Goal: Information Seeking & Learning: Check status

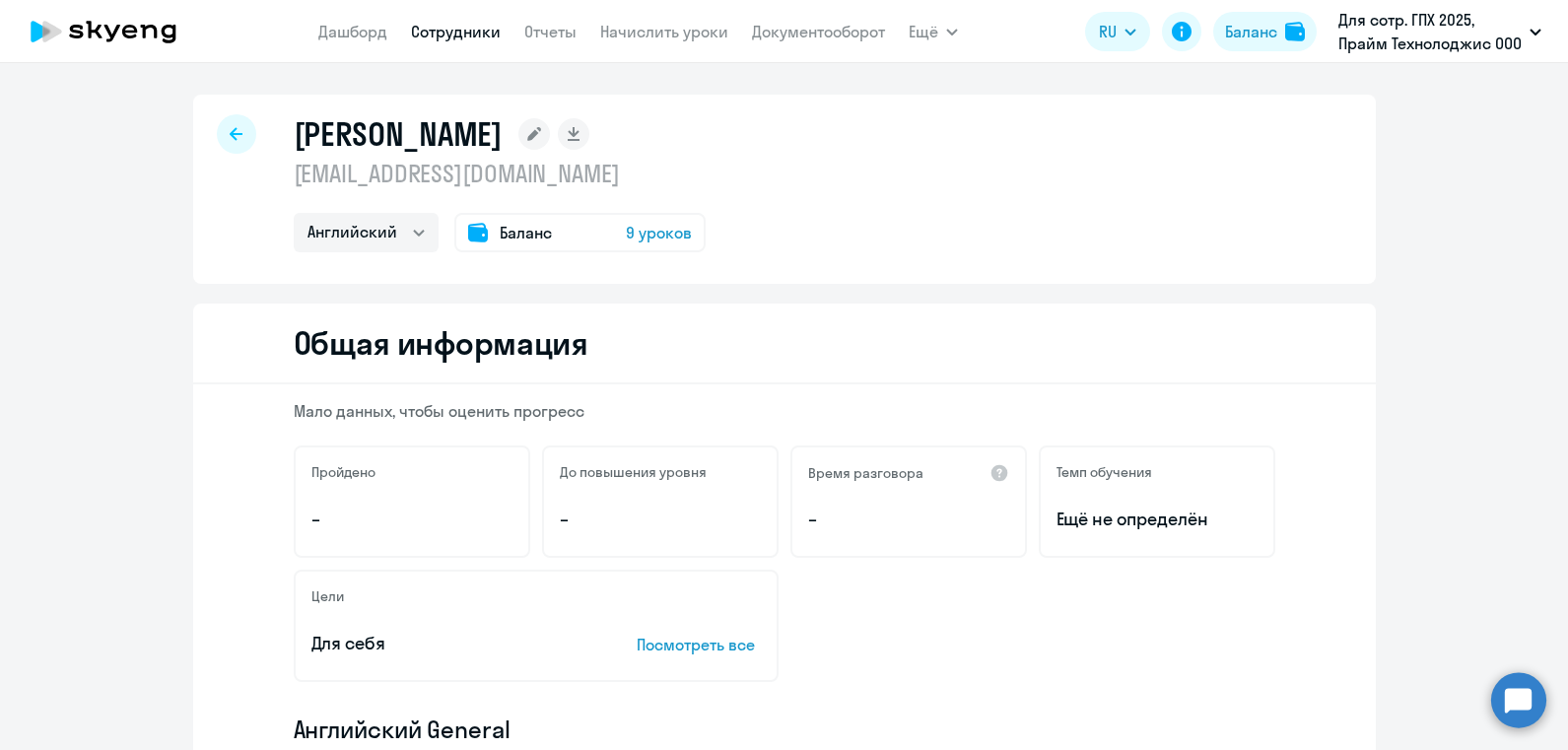
select select "english"
click at [480, 37] on link "Сотрудники" at bounding box center [455, 32] width 89 height 20
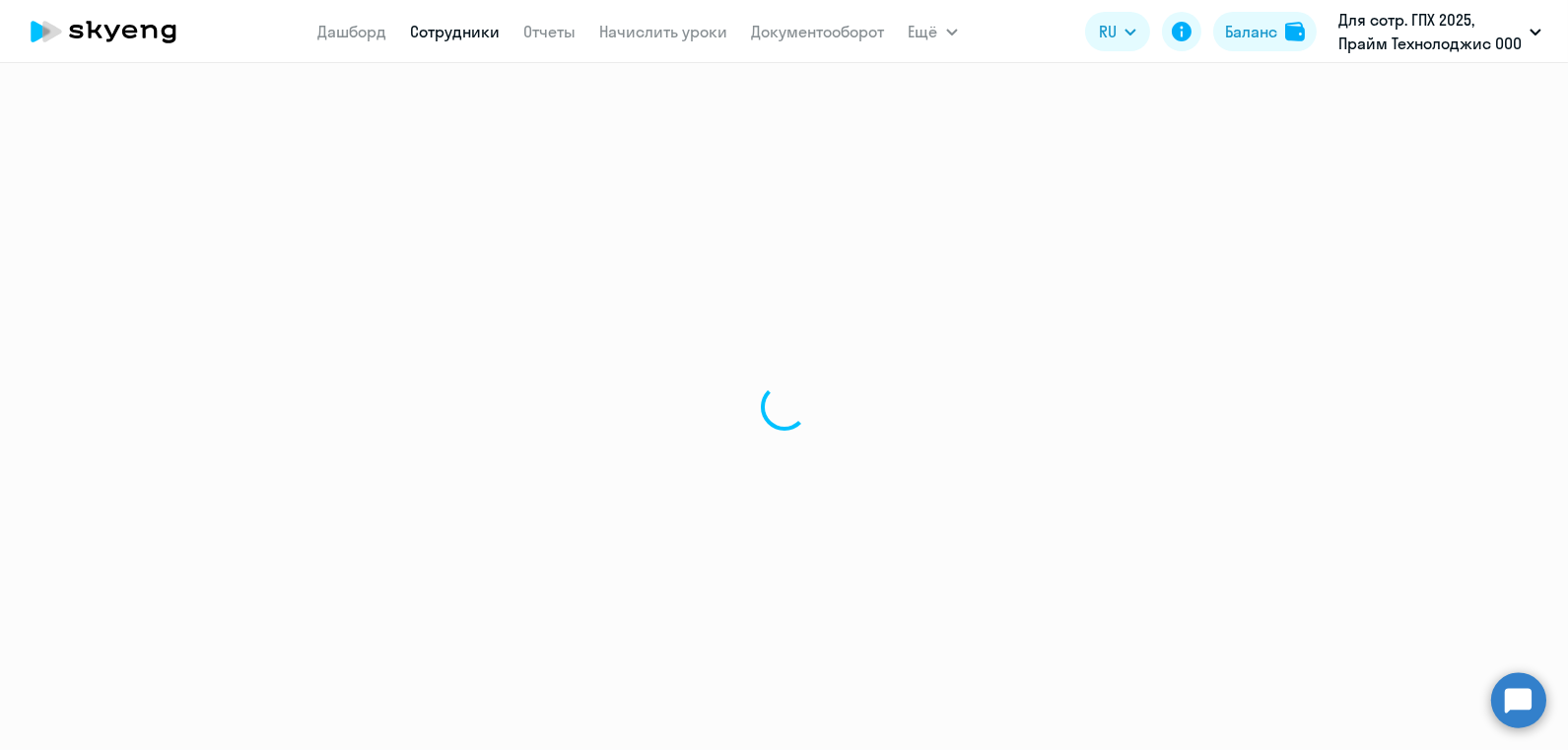
select select "30"
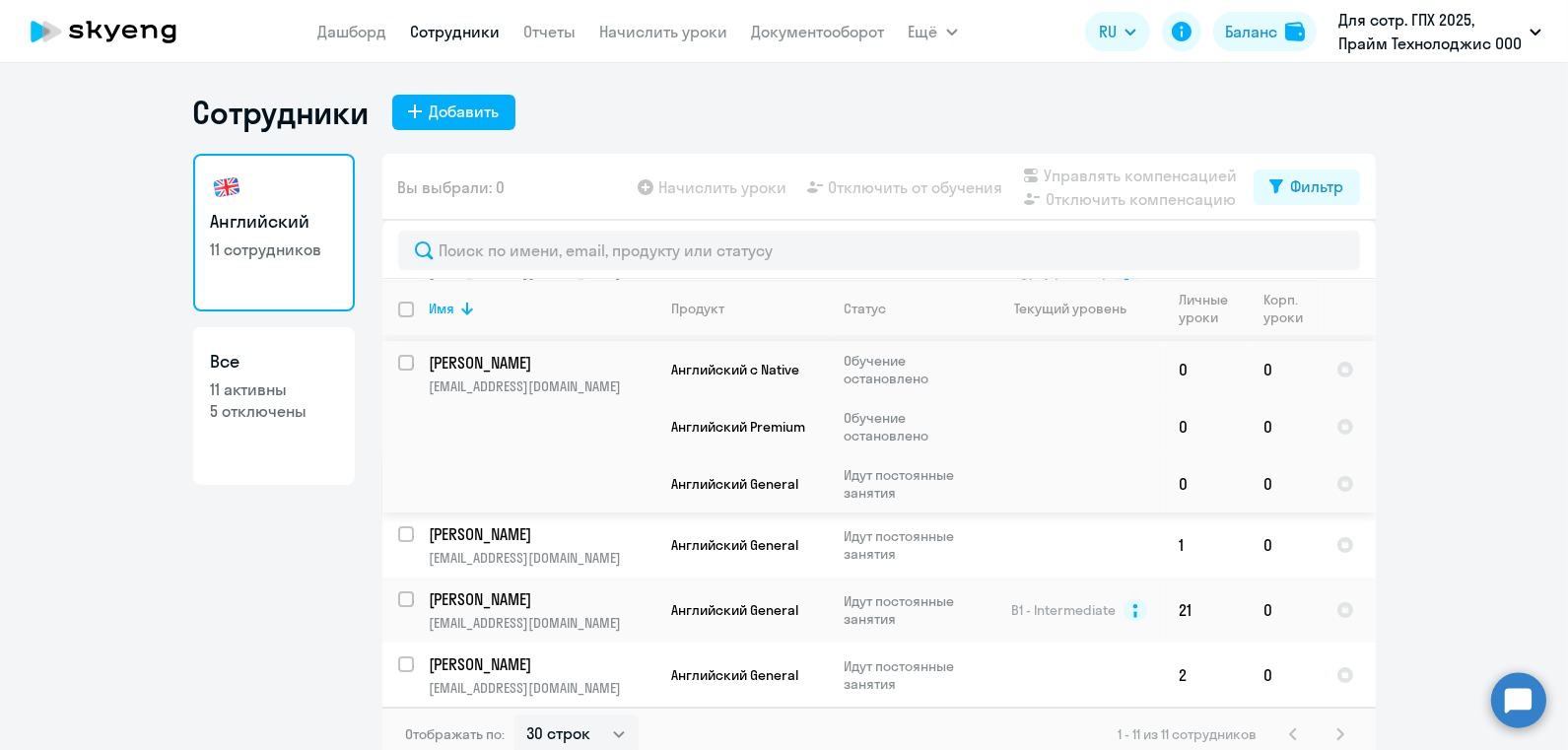
scroll to position [296, 0]
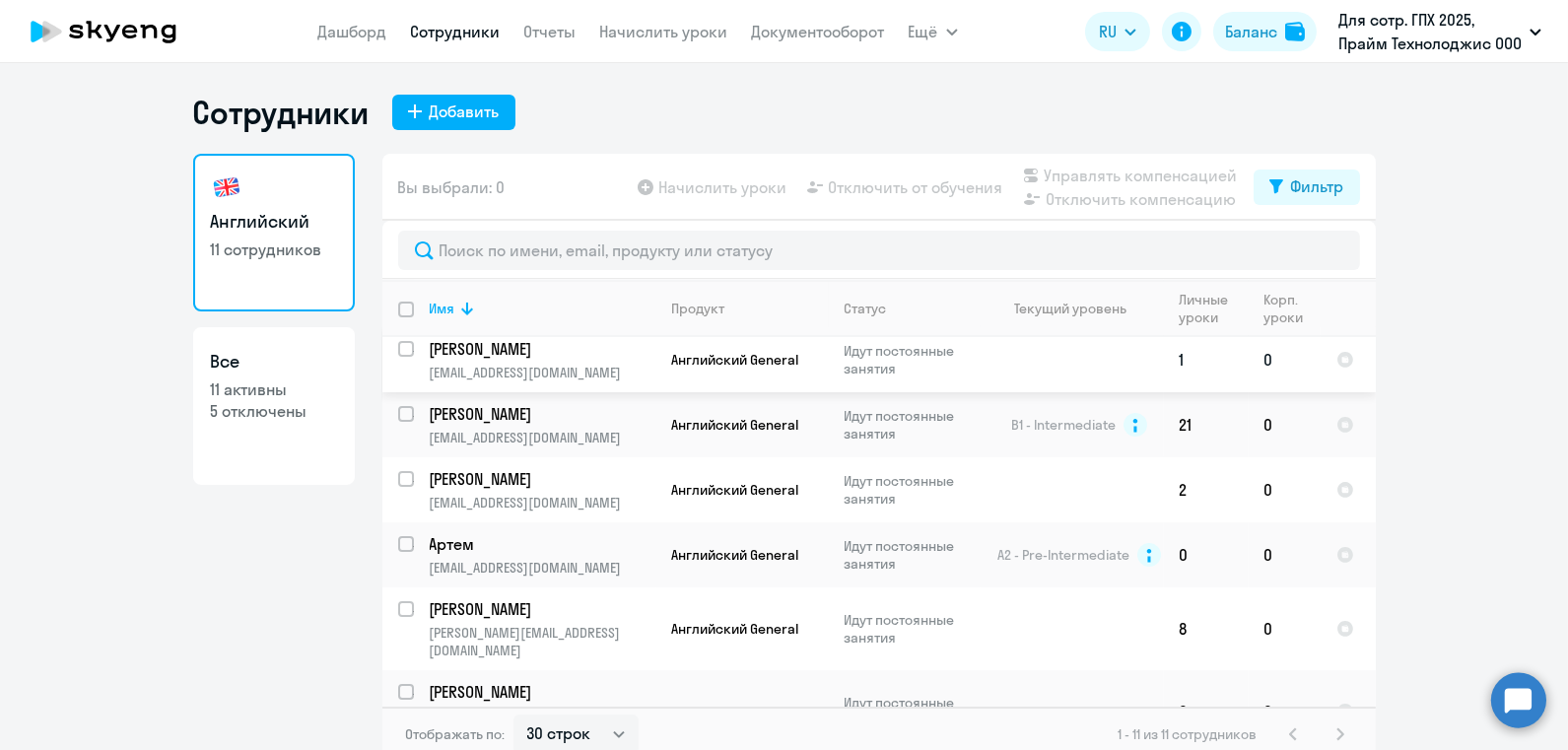
click at [580, 370] on p "[EMAIL_ADDRESS][DOMAIN_NAME]" at bounding box center [543, 373] width 226 height 18
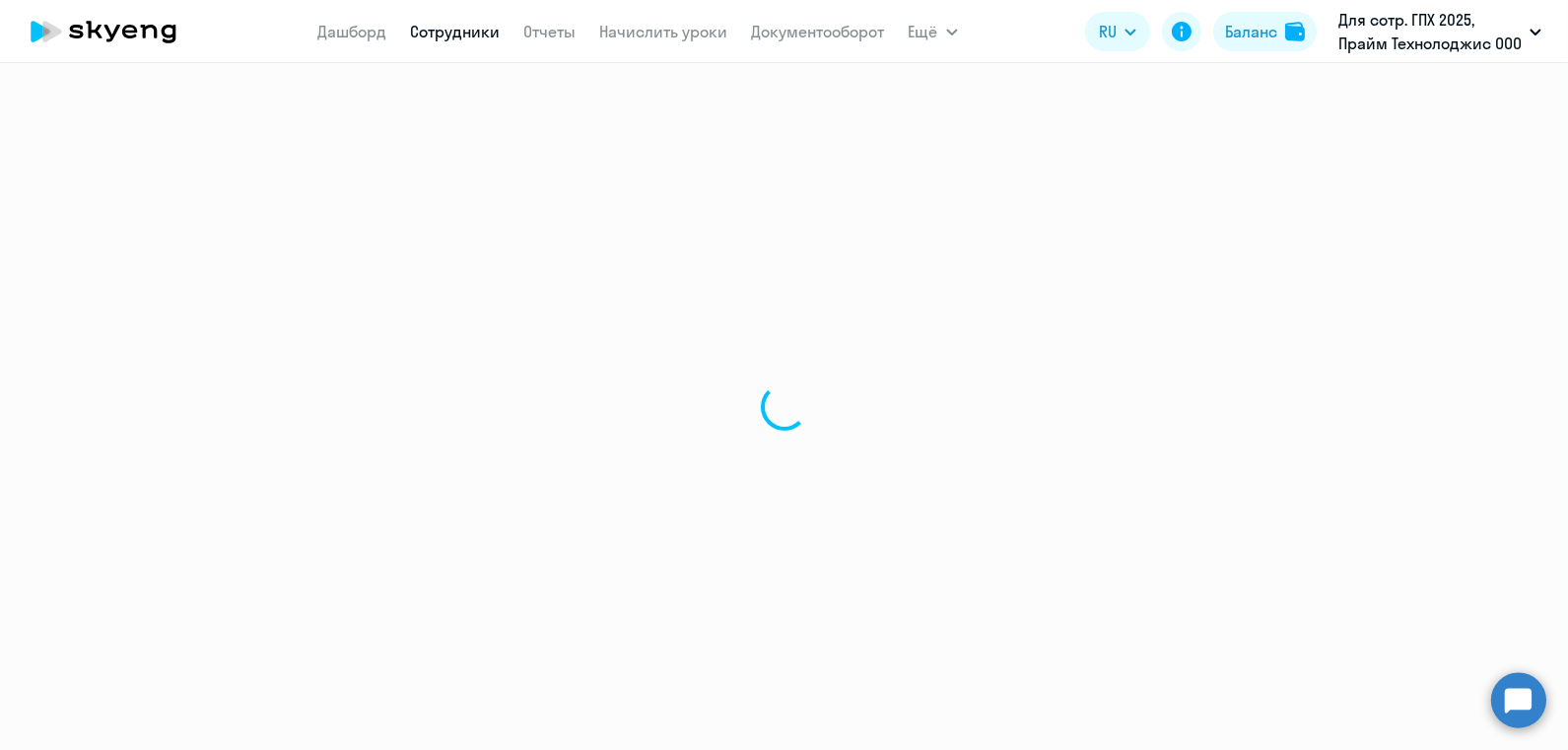
select select "english"
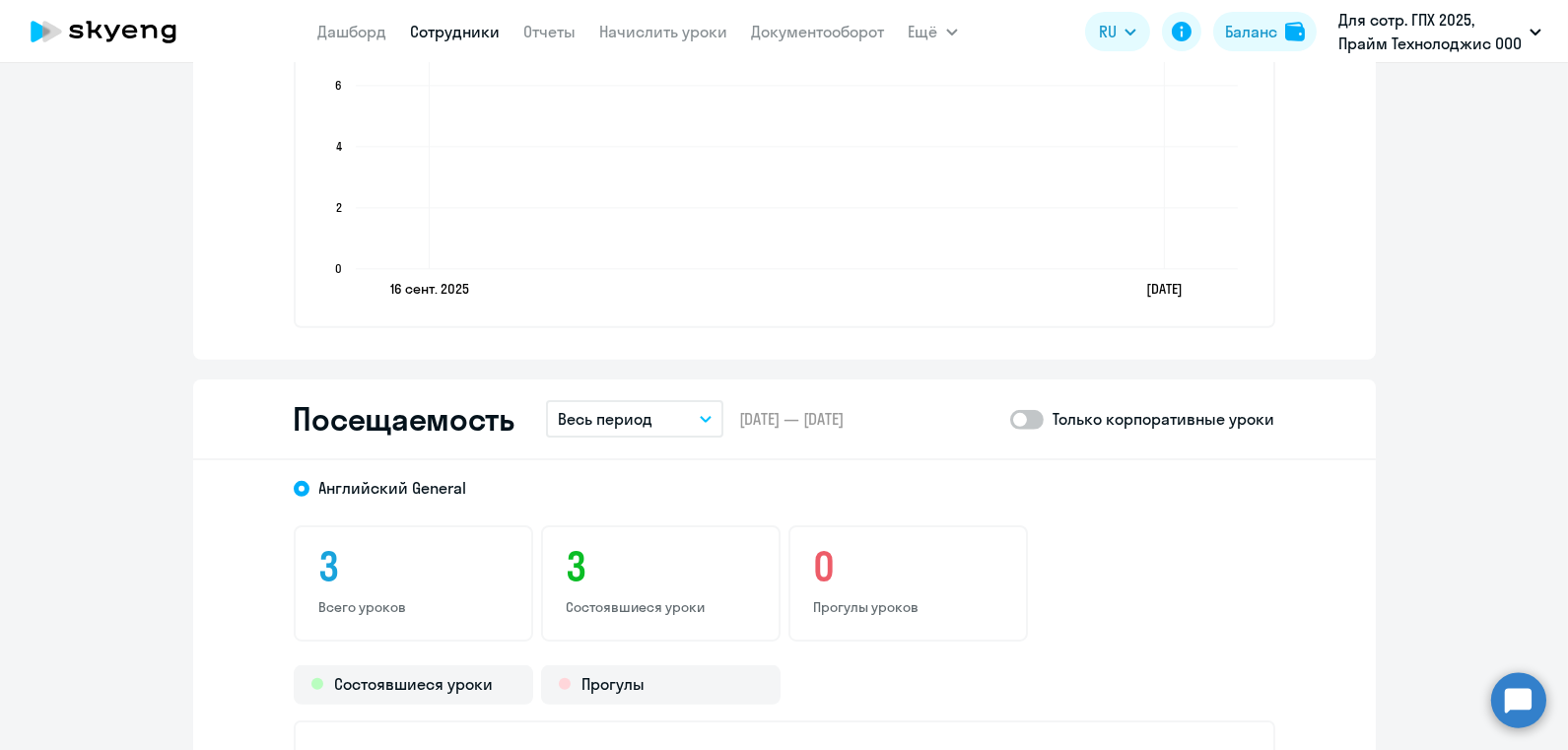
scroll to position [2049, 0]
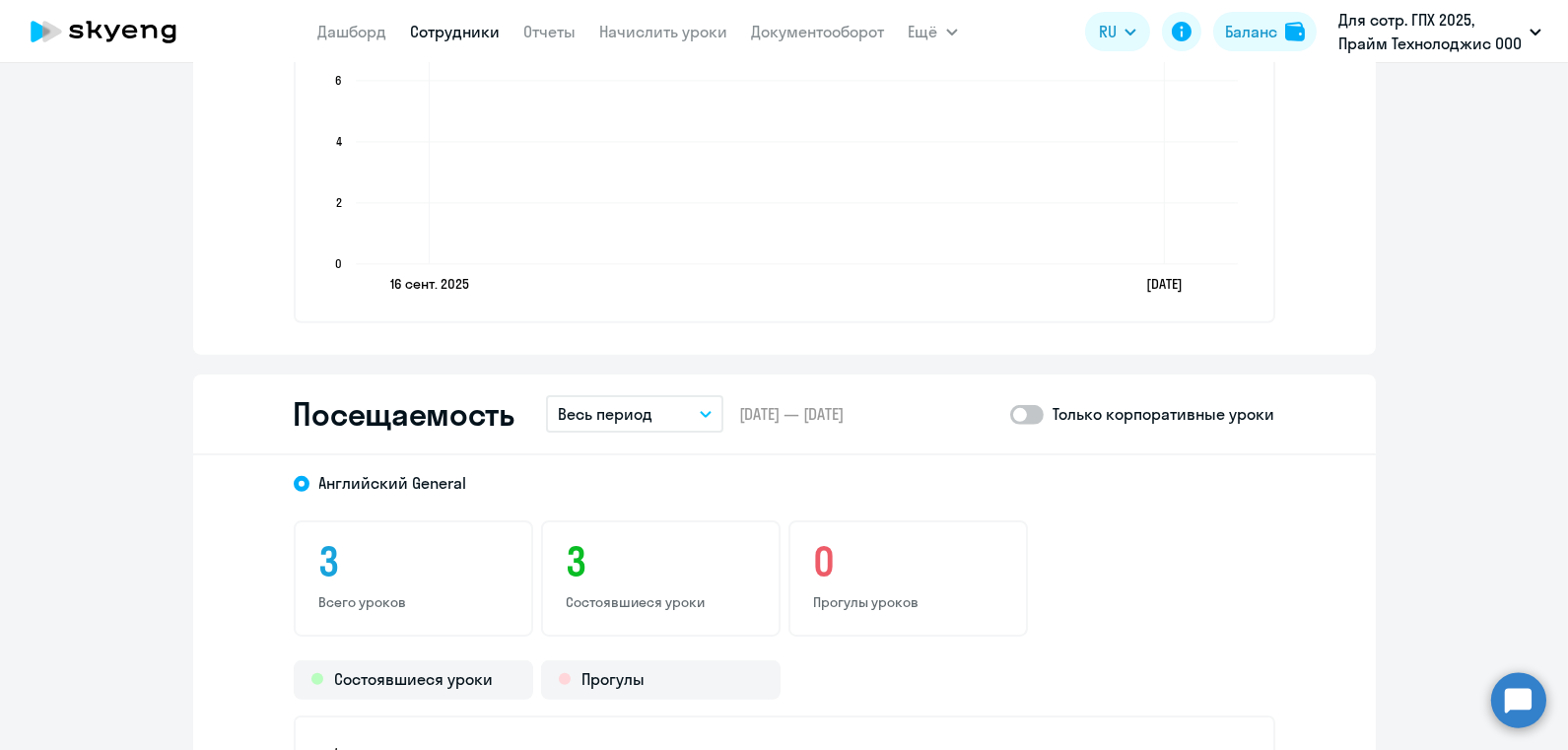
click at [622, 414] on p "Весь период" at bounding box center [604, 414] width 94 height 24
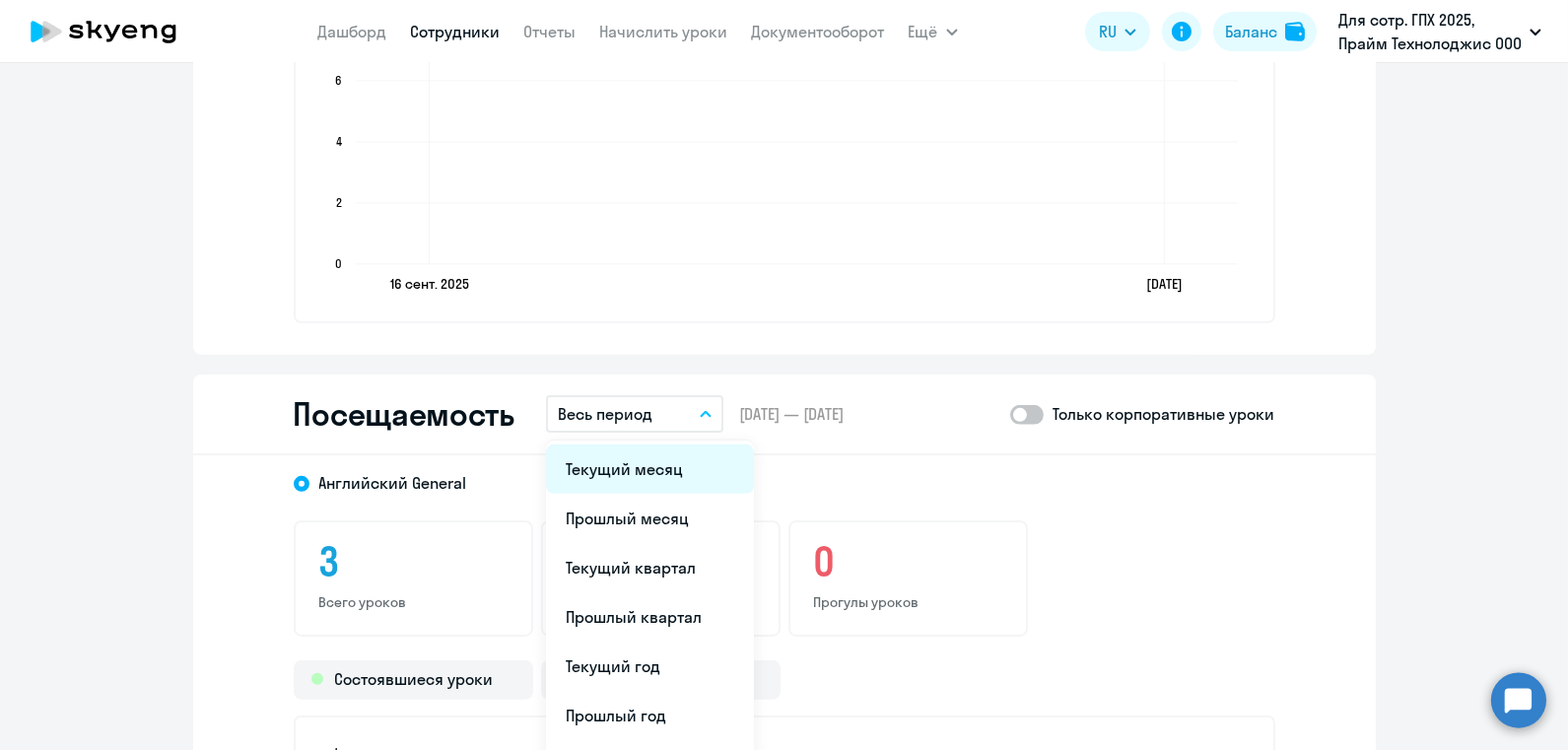
click at [618, 460] on li "Текущий месяц" at bounding box center [650, 469] width 208 height 50
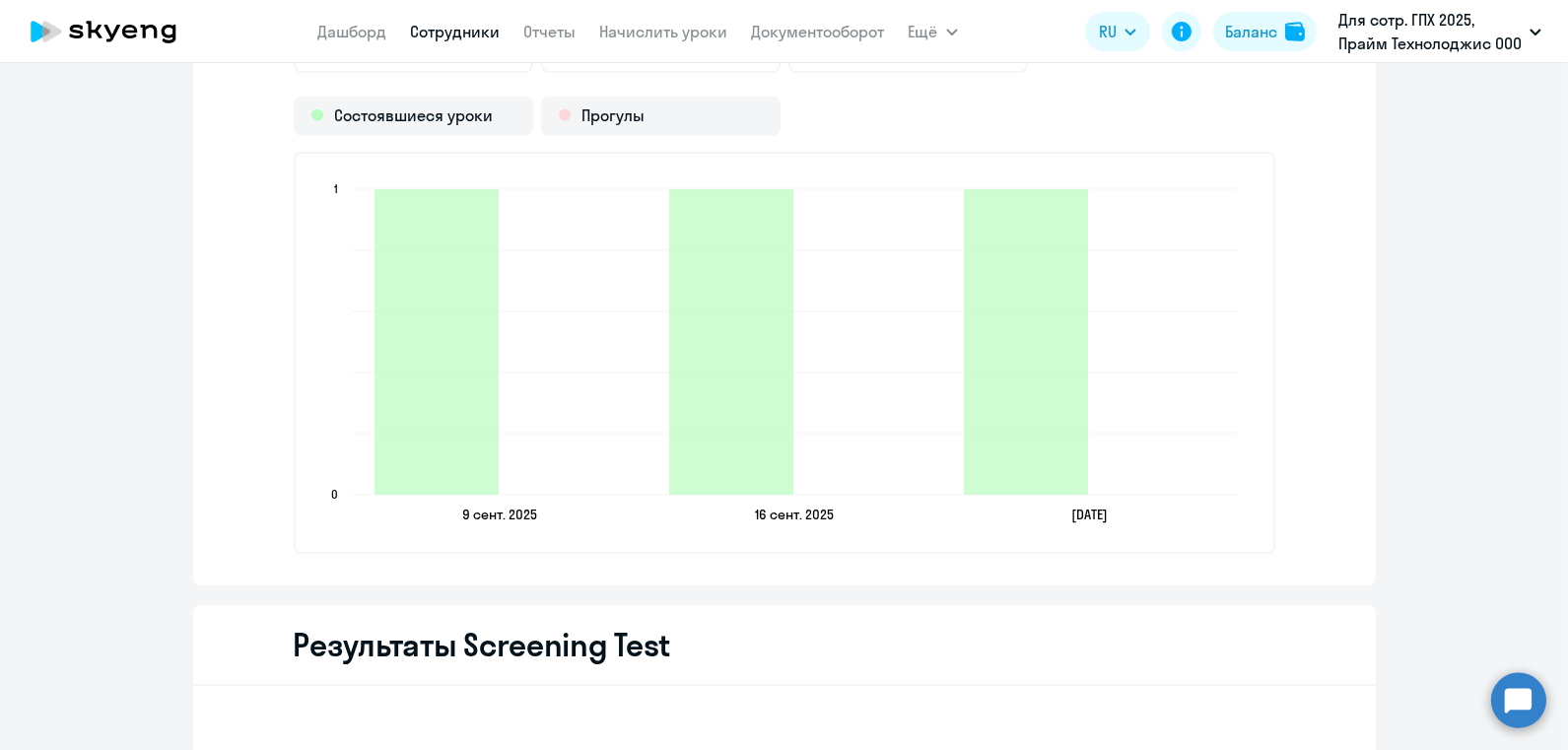
scroll to position [2613, 0]
